Goal: Transaction & Acquisition: Obtain resource

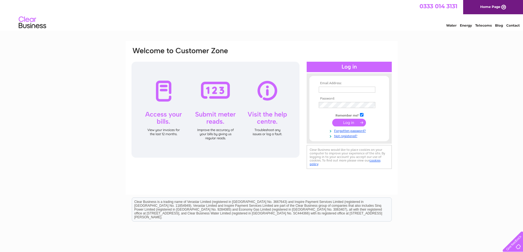
type input "enquiries@tisburypreschool.co.uk"
click at [347, 123] on input "submit" at bounding box center [349, 123] width 34 height 8
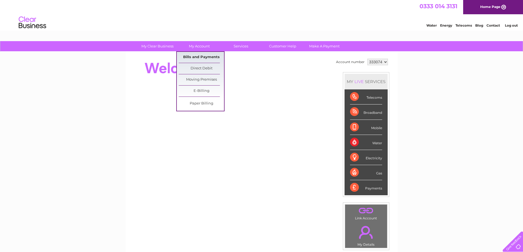
click at [191, 57] on link "Bills and Payments" at bounding box center [201, 57] width 45 height 11
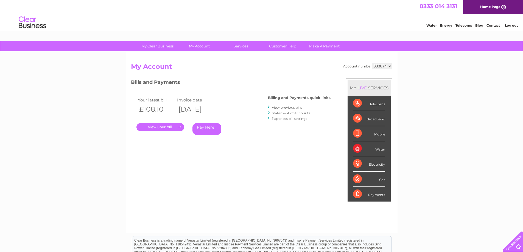
click at [162, 125] on link "." at bounding box center [160, 127] width 48 height 8
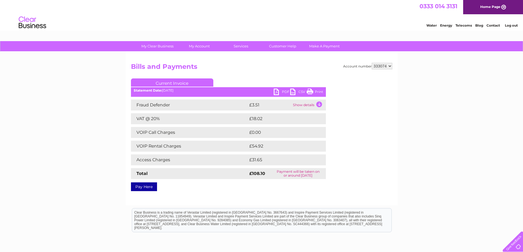
click at [278, 92] on link "PDF" at bounding box center [282, 93] width 16 height 8
